Goal: Navigation & Orientation: Understand site structure

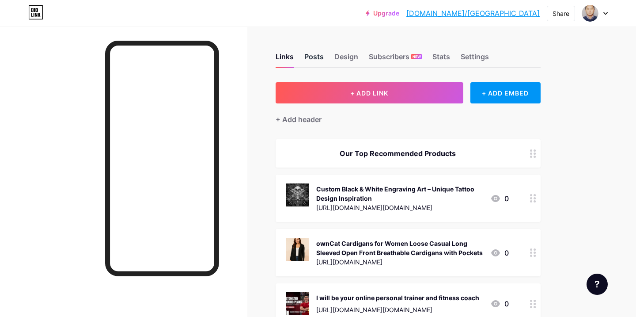
click at [311, 55] on div "Posts" at bounding box center [313, 59] width 19 height 16
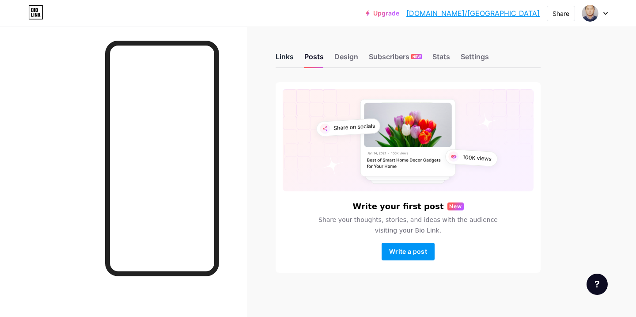
click at [284, 57] on div "Links" at bounding box center [284, 59] width 18 height 16
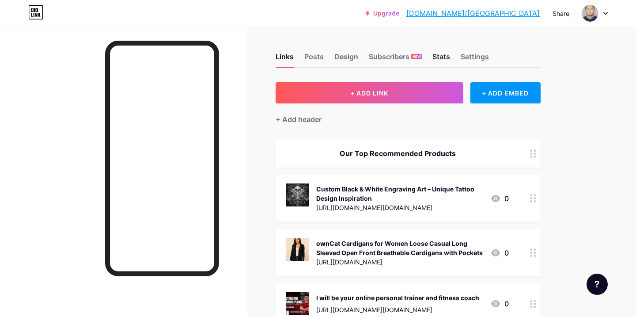
click at [441, 56] on div "Stats" at bounding box center [441, 59] width 18 height 16
